Goal: Information Seeking & Learning: Compare options

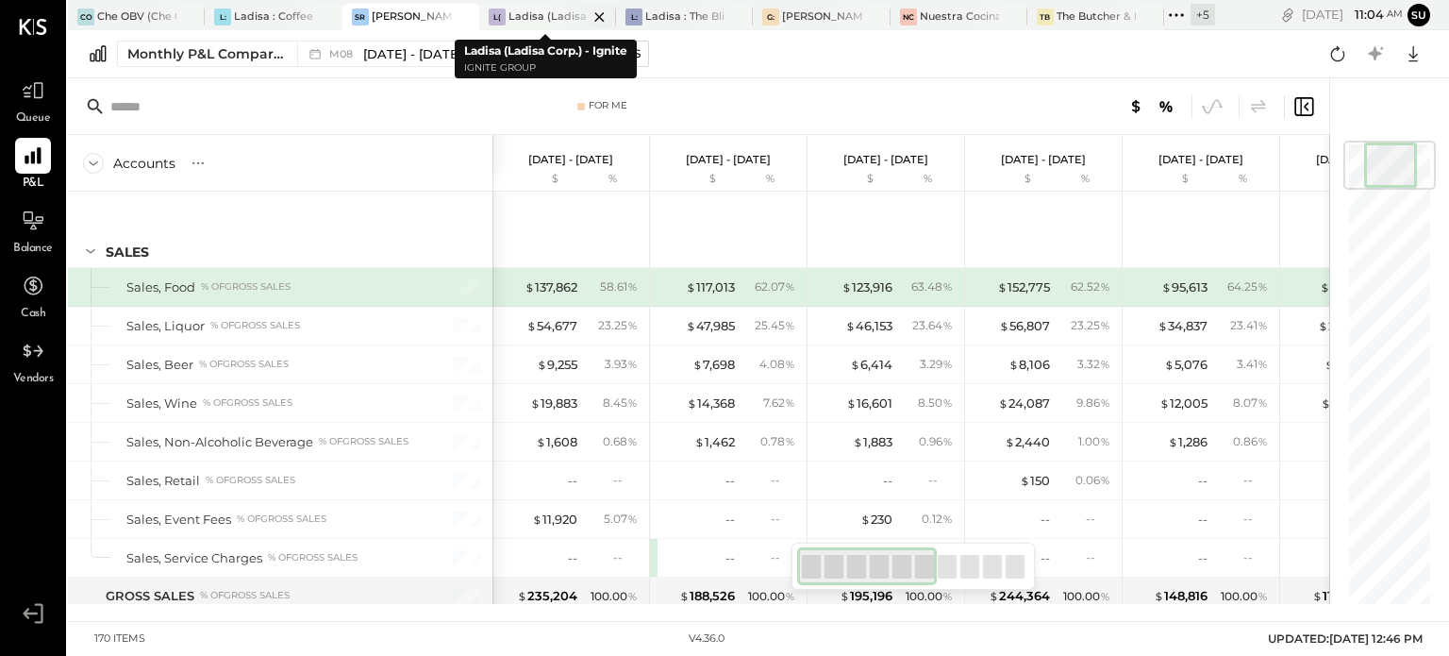
click at [540, 10] on div "Ladisa (Ladisa Corp.) - Ignite" at bounding box center [548, 16] width 79 height 15
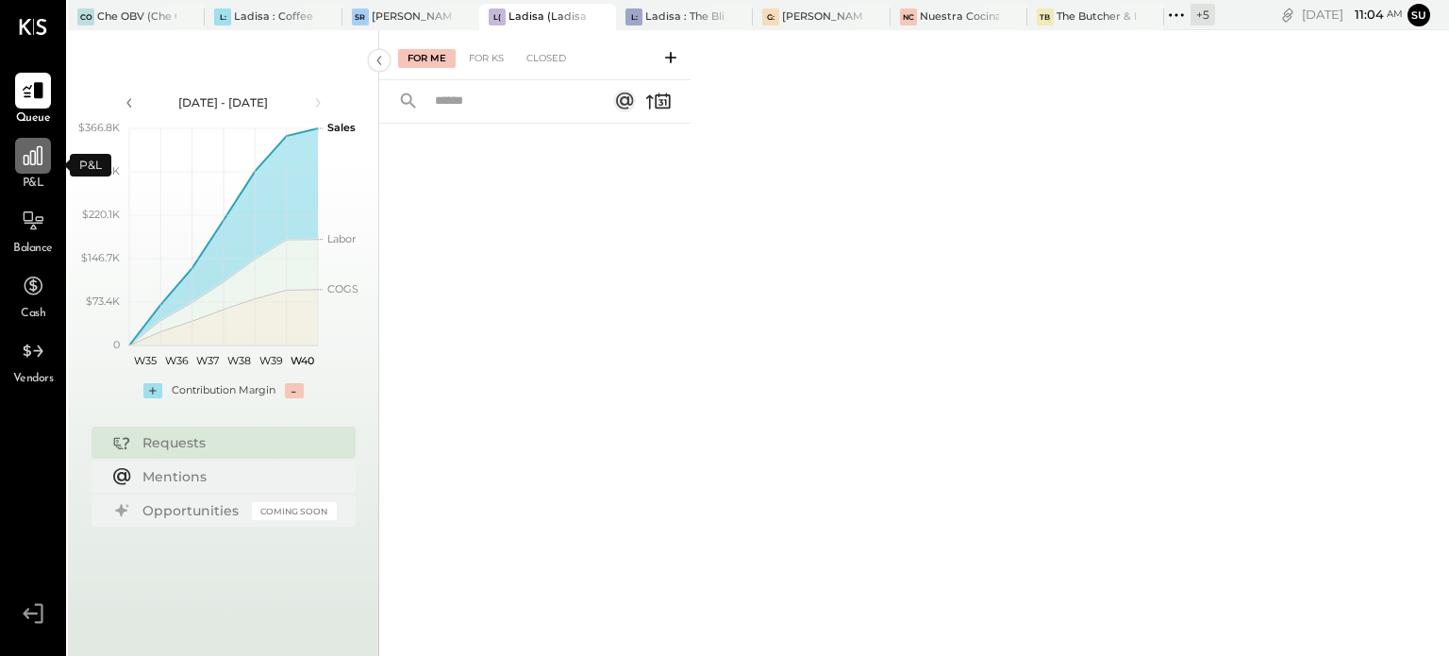
click at [38, 159] on icon at bounding box center [33, 155] width 25 height 25
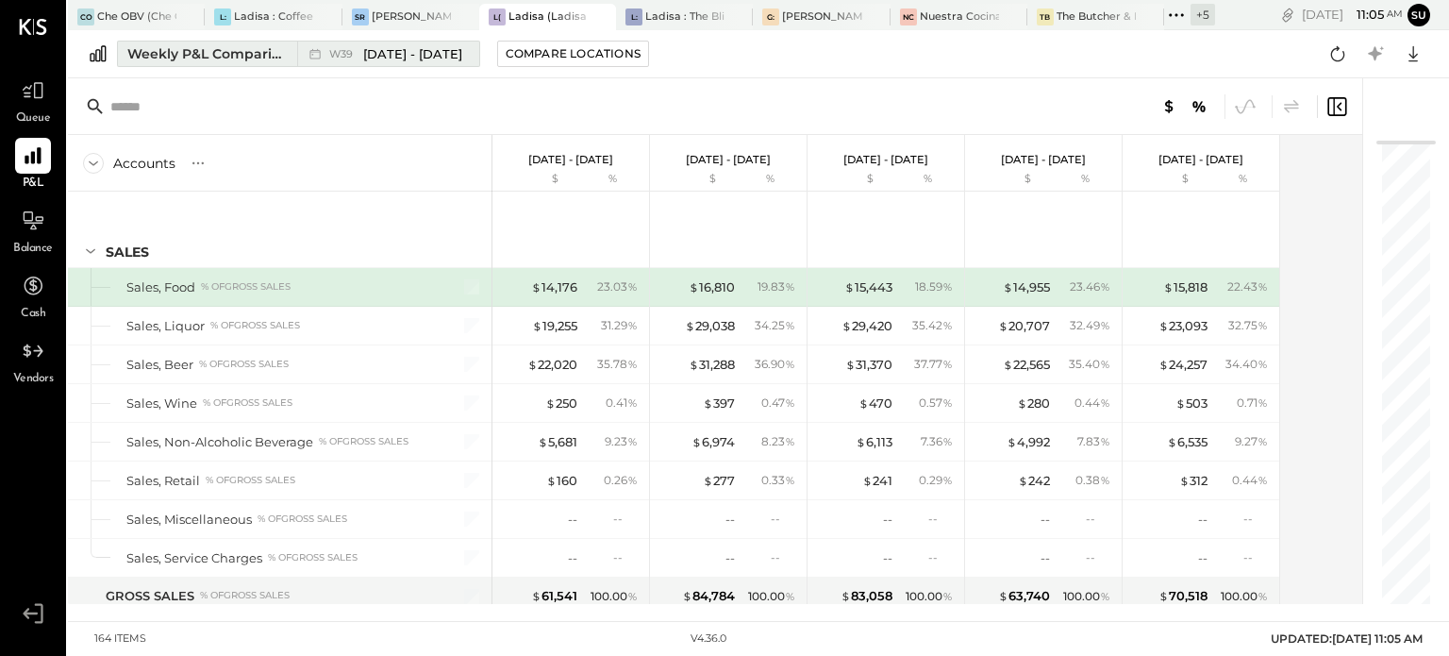
click at [213, 53] on div "Weekly P&L Comparison" at bounding box center [206, 53] width 159 height 19
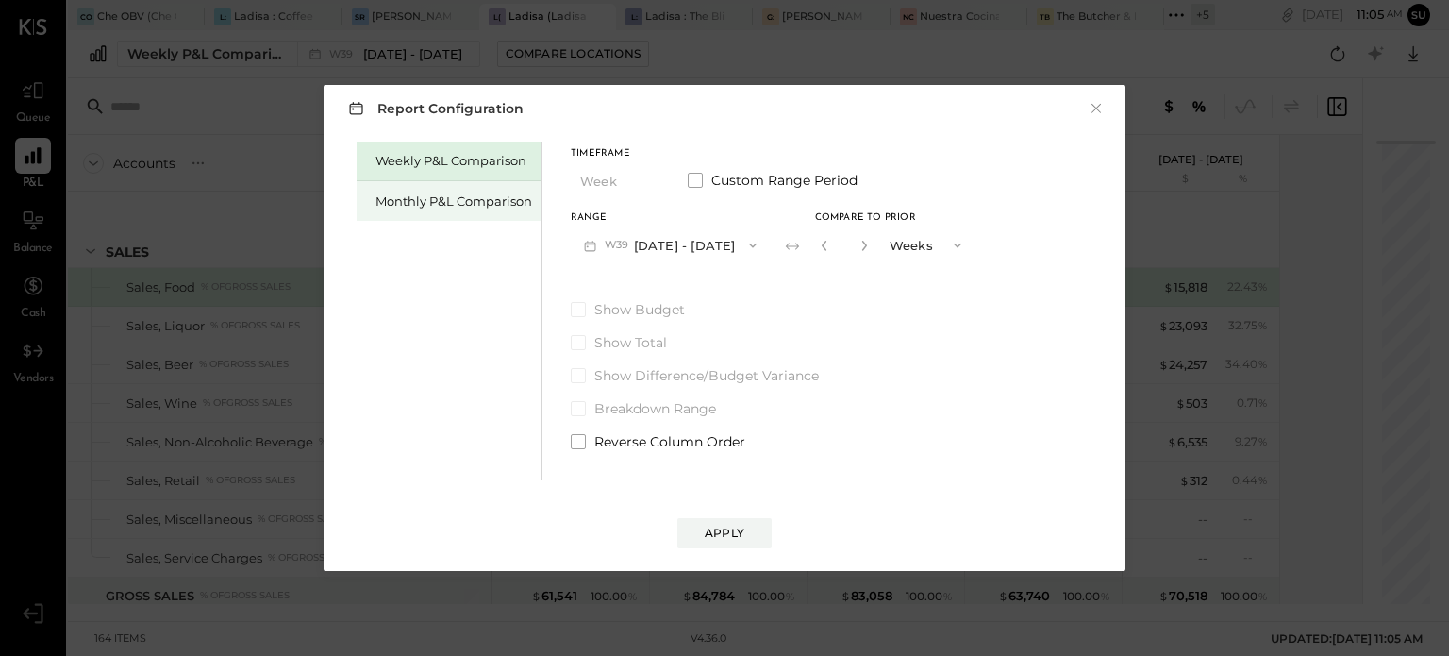
click at [395, 195] on div "Monthly P&L Comparison" at bounding box center [454, 201] width 157 height 18
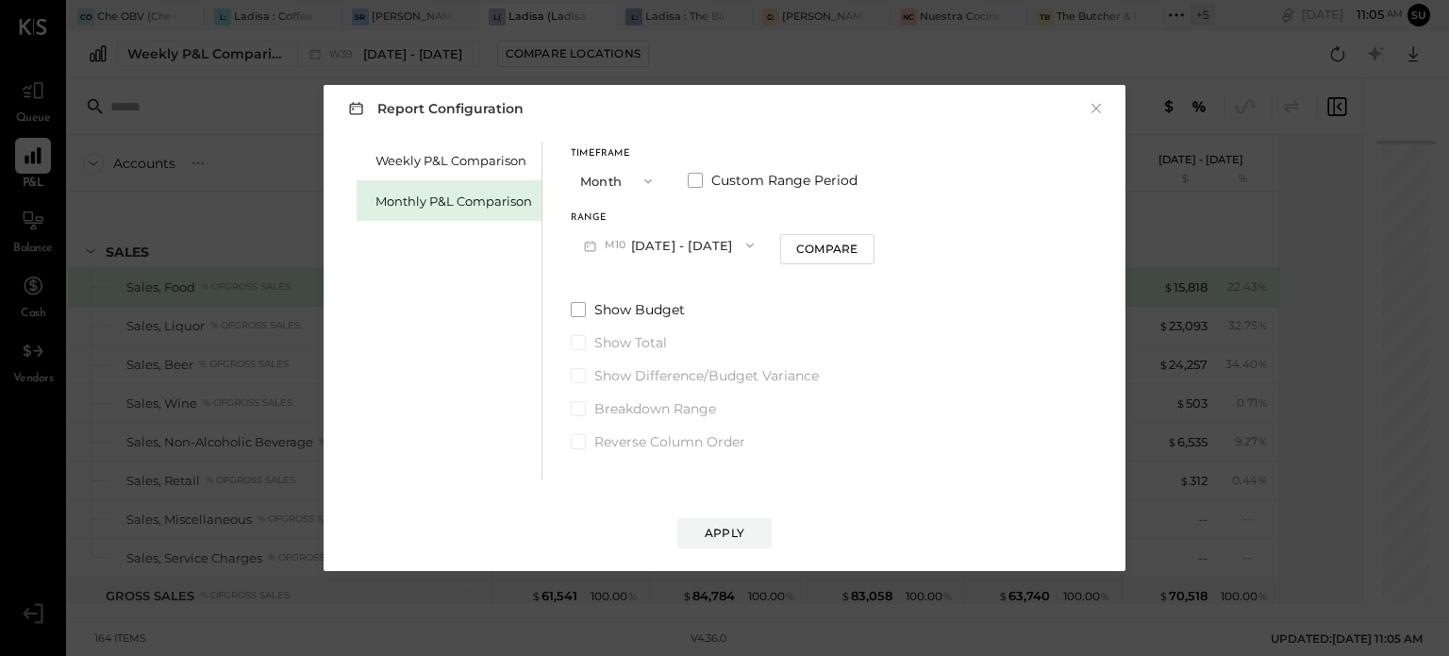
click at [679, 246] on button "M10 [DATE] - [DATE]" at bounding box center [669, 244] width 196 height 35
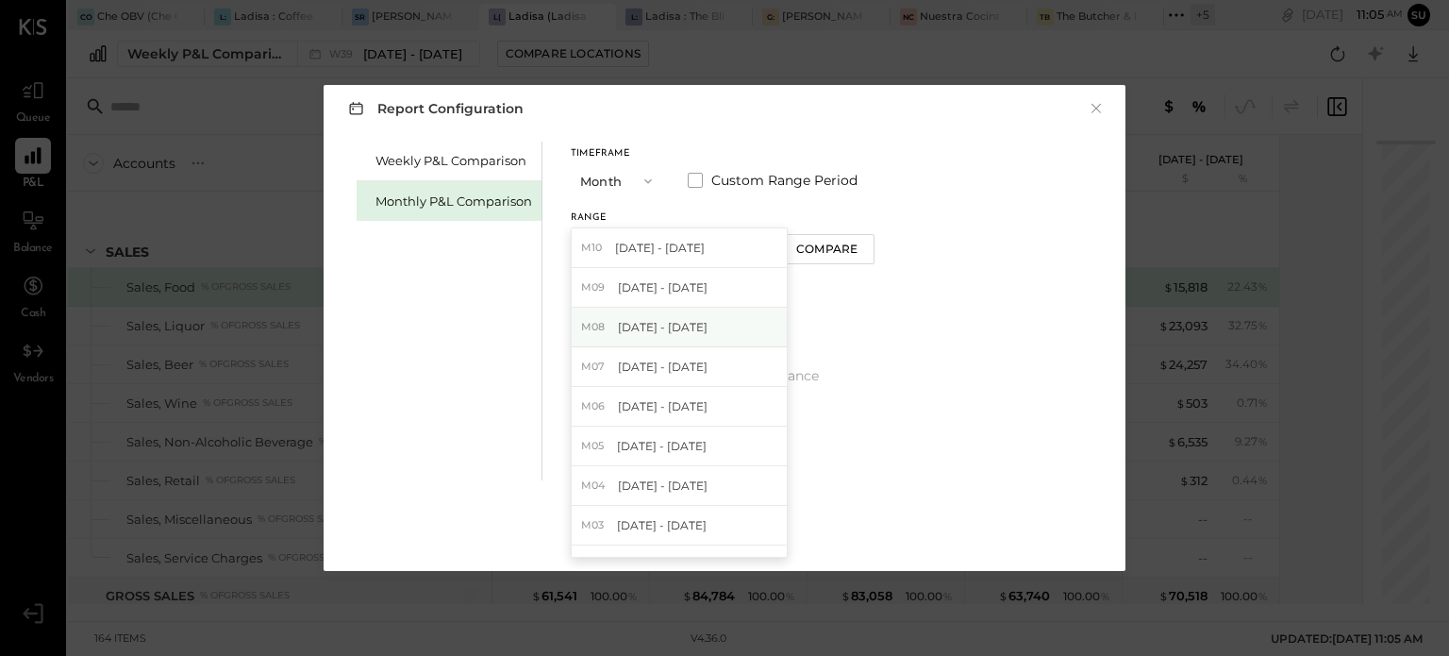
click at [671, 315] on div "M08 [DATE] - [DATE]" at bounding box center [679, 328] width 215 height 40
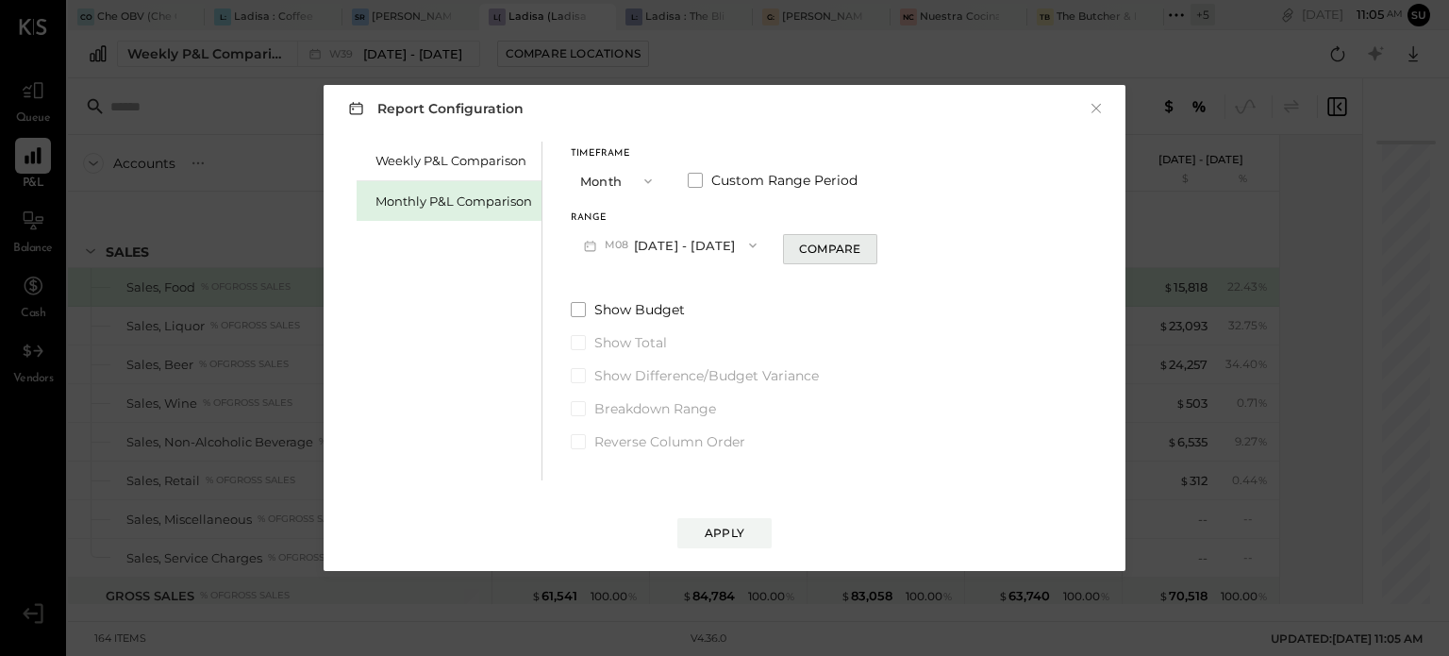
click at [815, 248] on div "Compare" at bounding box center [829, 249] width 61 height 16
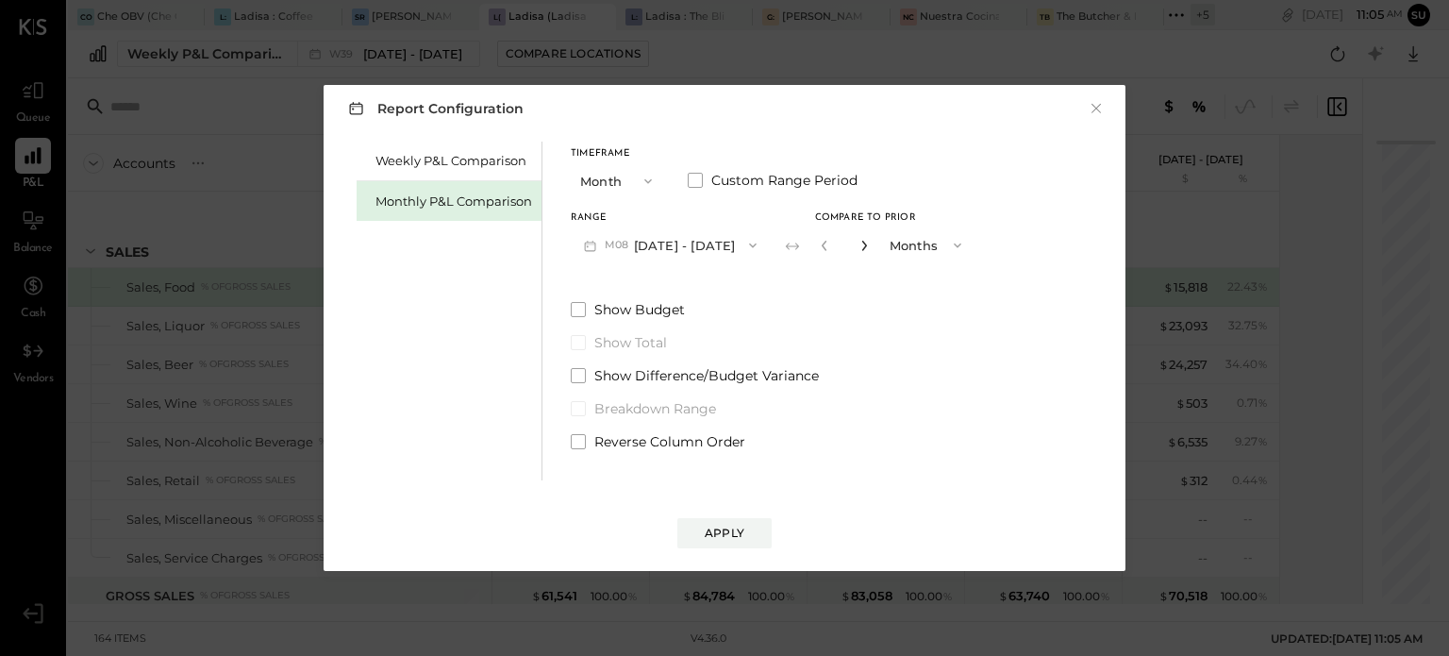
click at [860, 241] on icon "button" at bounding box center [864, 245] width 11 height 11
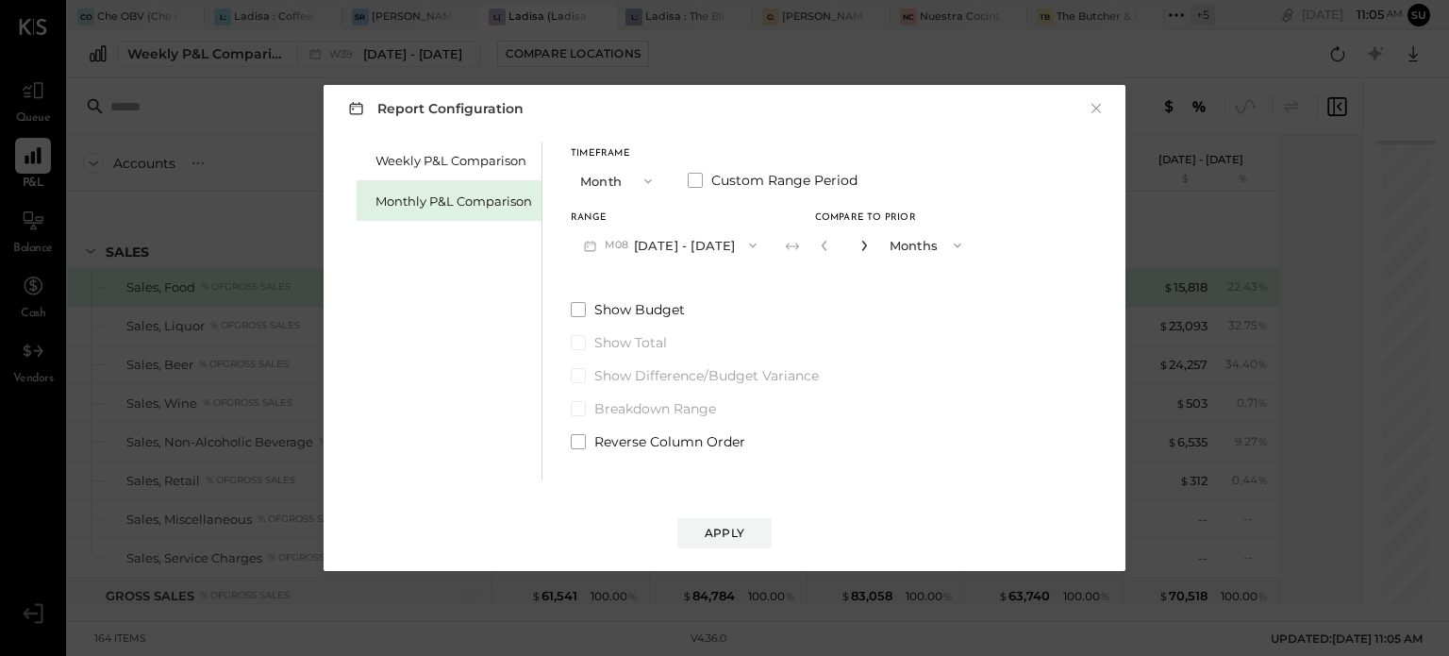
click at [860, 241] on icon "button" at bounding box center [864, 245] width 11 height 11
type input "*"
click at [718, 532] on div "Apply" at bounding box center [725, 533] width 40 height 16
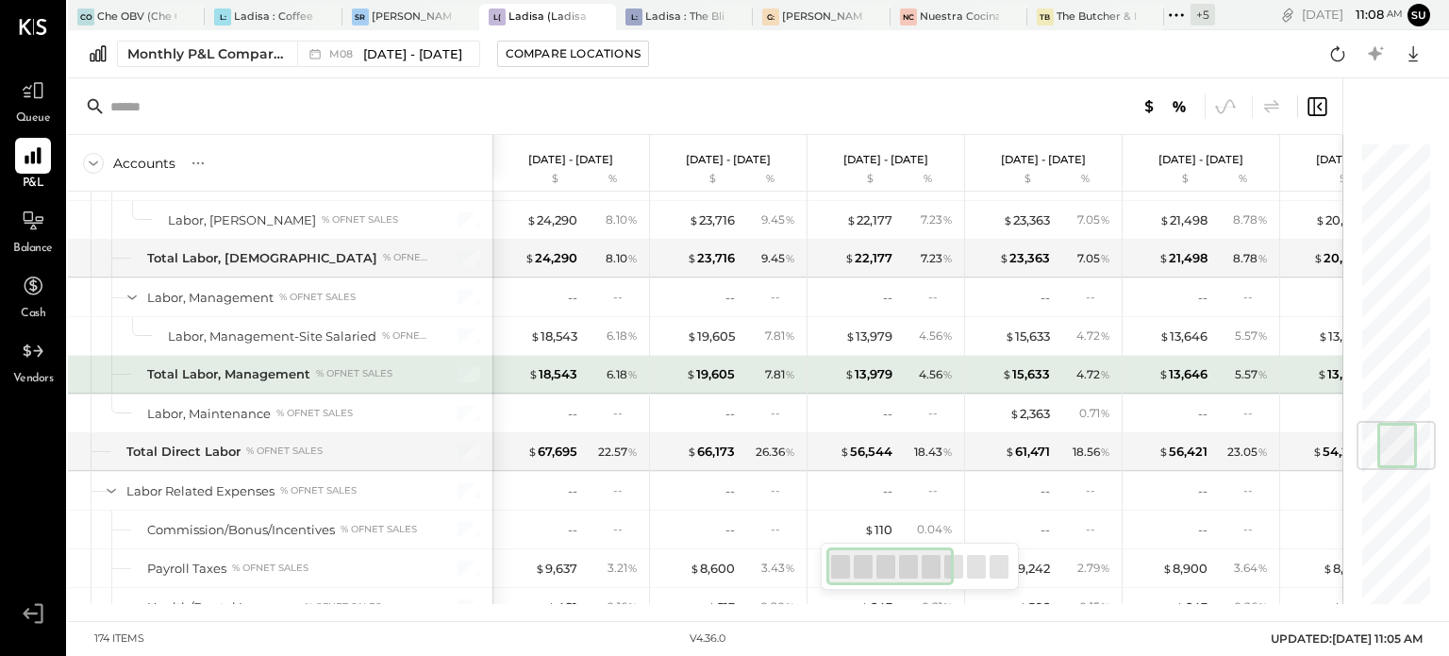
scroll to position [2345, 0]
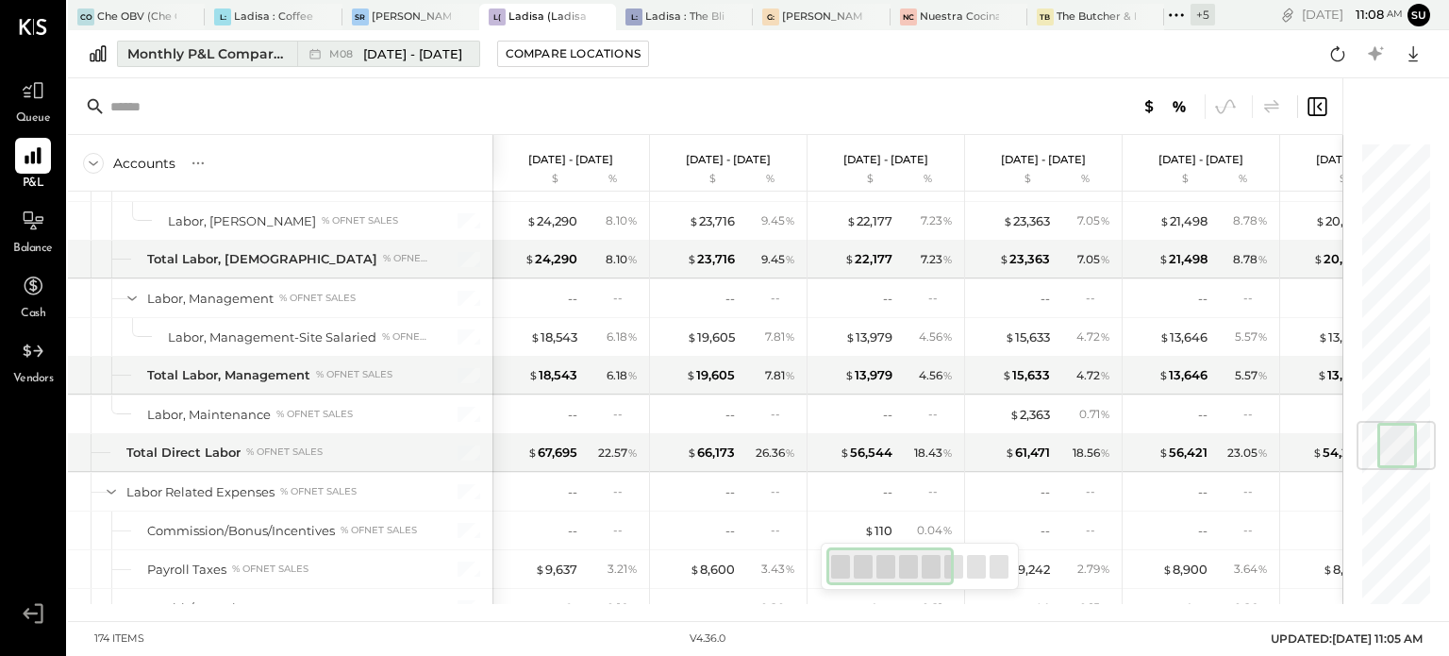
click at [291, 48] on button "Monthly P&L Comparison M08 [DATE] - [DATE]" at bounding box center [298, 54] width 363 height 26
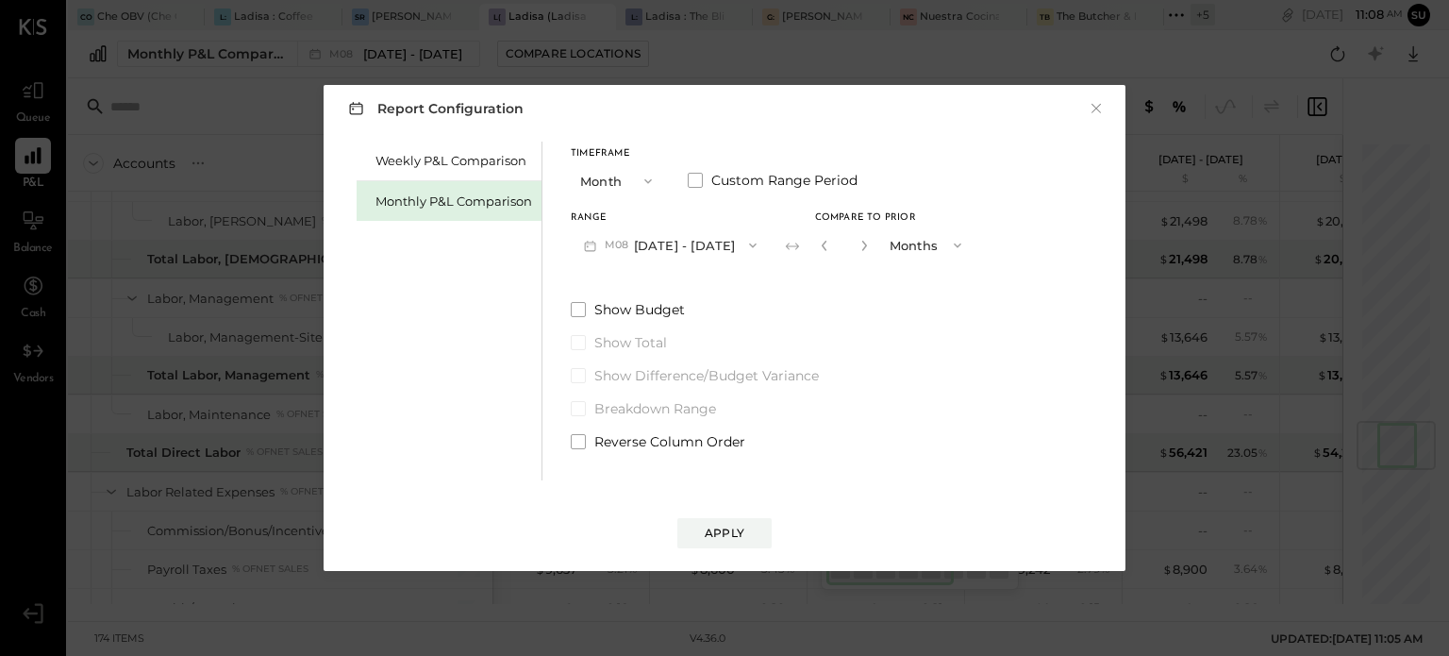
click at [649, 180] on icon "button" at bounding box center [648, 181] width 8 height 5
click at [619, 244] on div "YTD" at bounding box center [618, 248] width 92 height 34
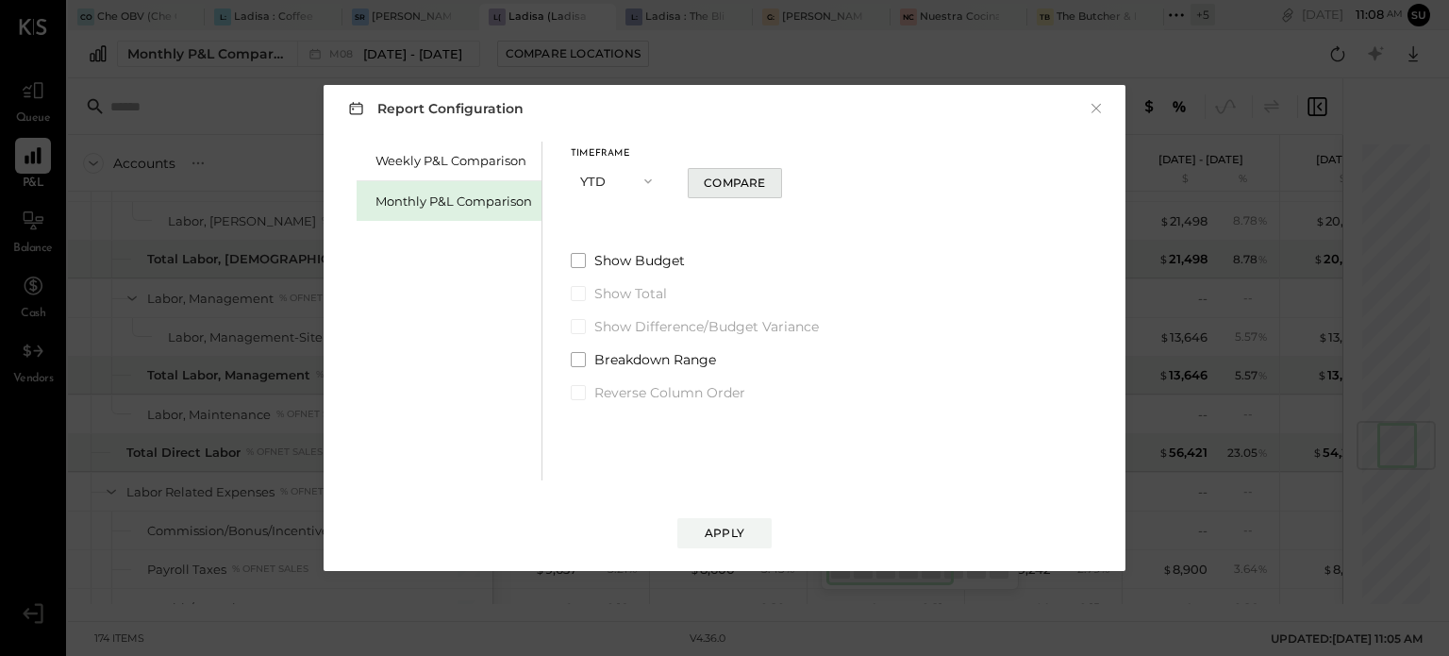
click at [755, 184] on div "Compare" at bounding box center [734, 183] width 61 height 16
click at [757, 182] on icon "button" at bounding box center [759, 180] width 11 height 11
type input "*"
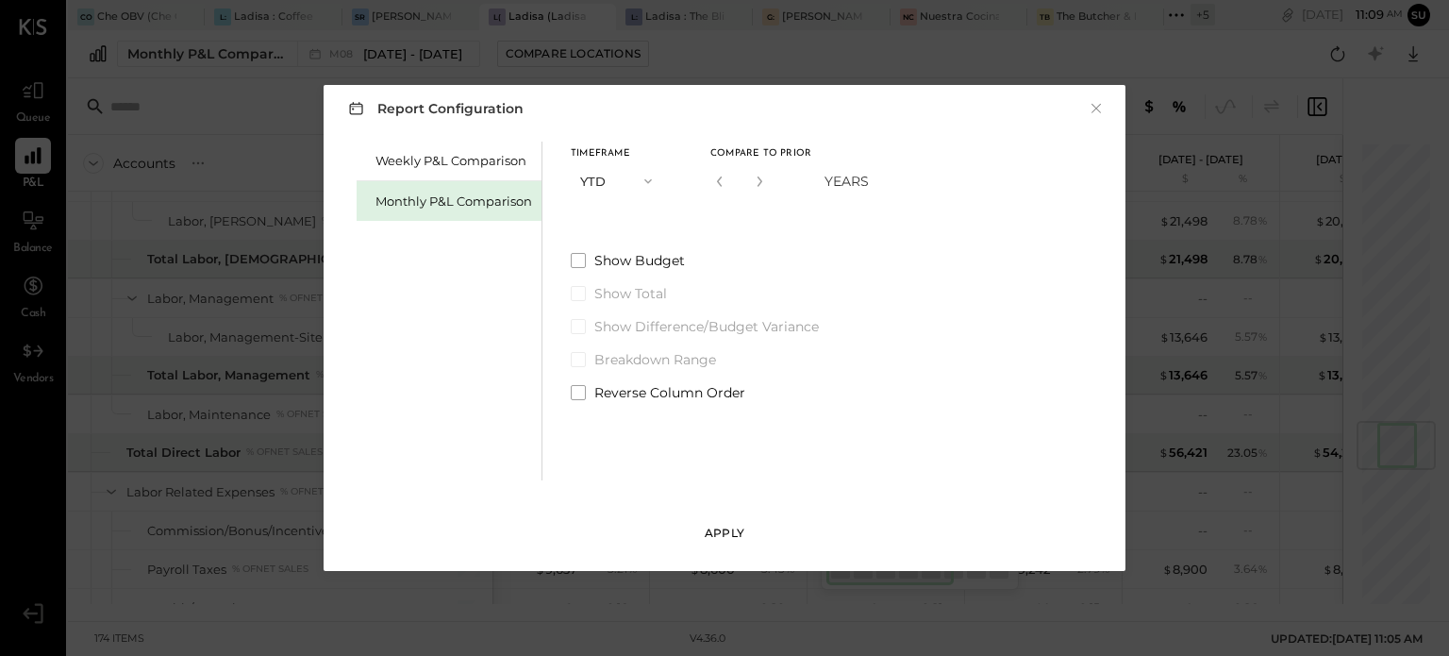
click at [721, 528] on div "Apply" at bounding box center [725, 533] width 40 height 16
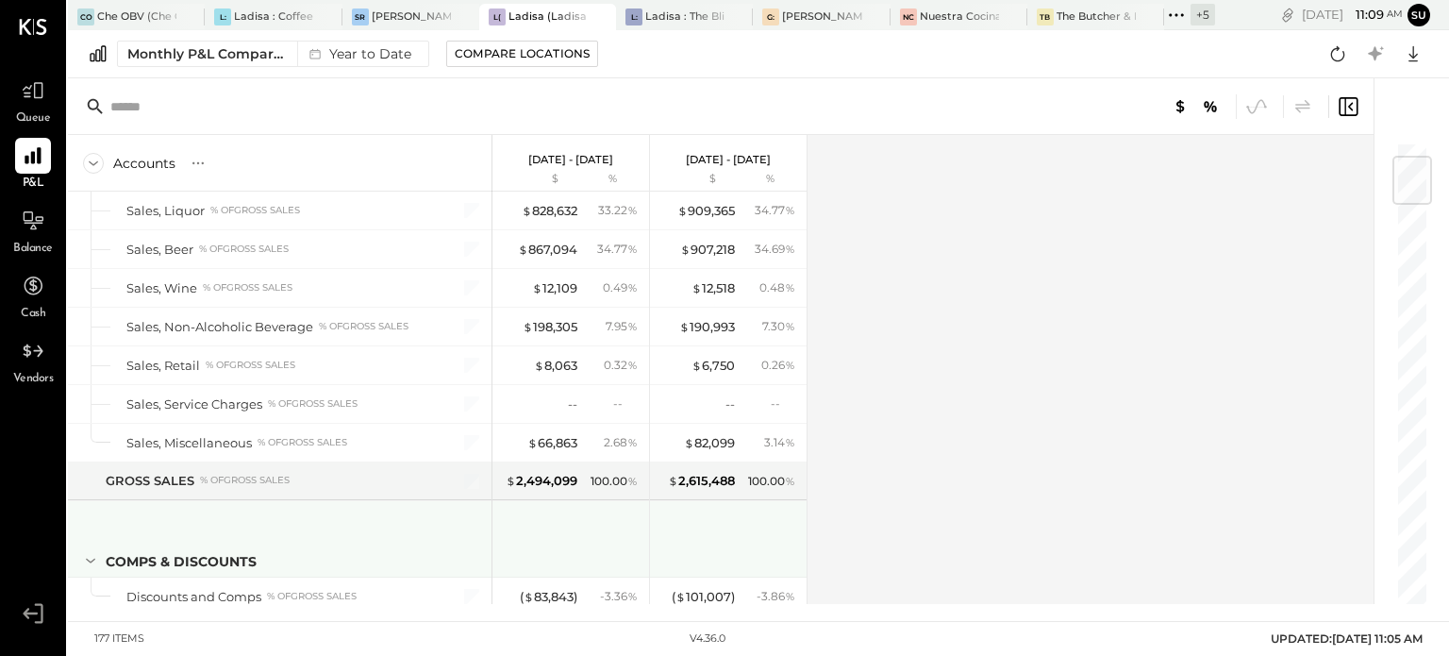
scroll to position [125, 0]
